Goal: Task Accomplishment & Management: Use online tool/utility

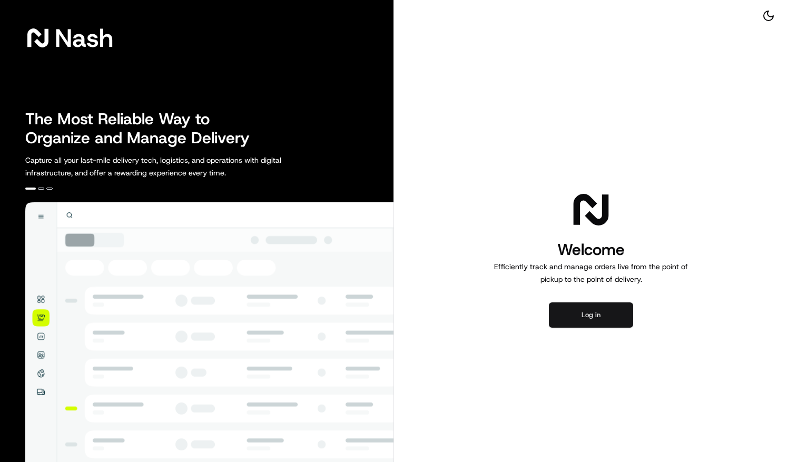
click at [604, 312] on button "Log in" at bounding box center [591, 314] width 84 height 25
